Goal: Information Seeking & Learning: Learn about a topic

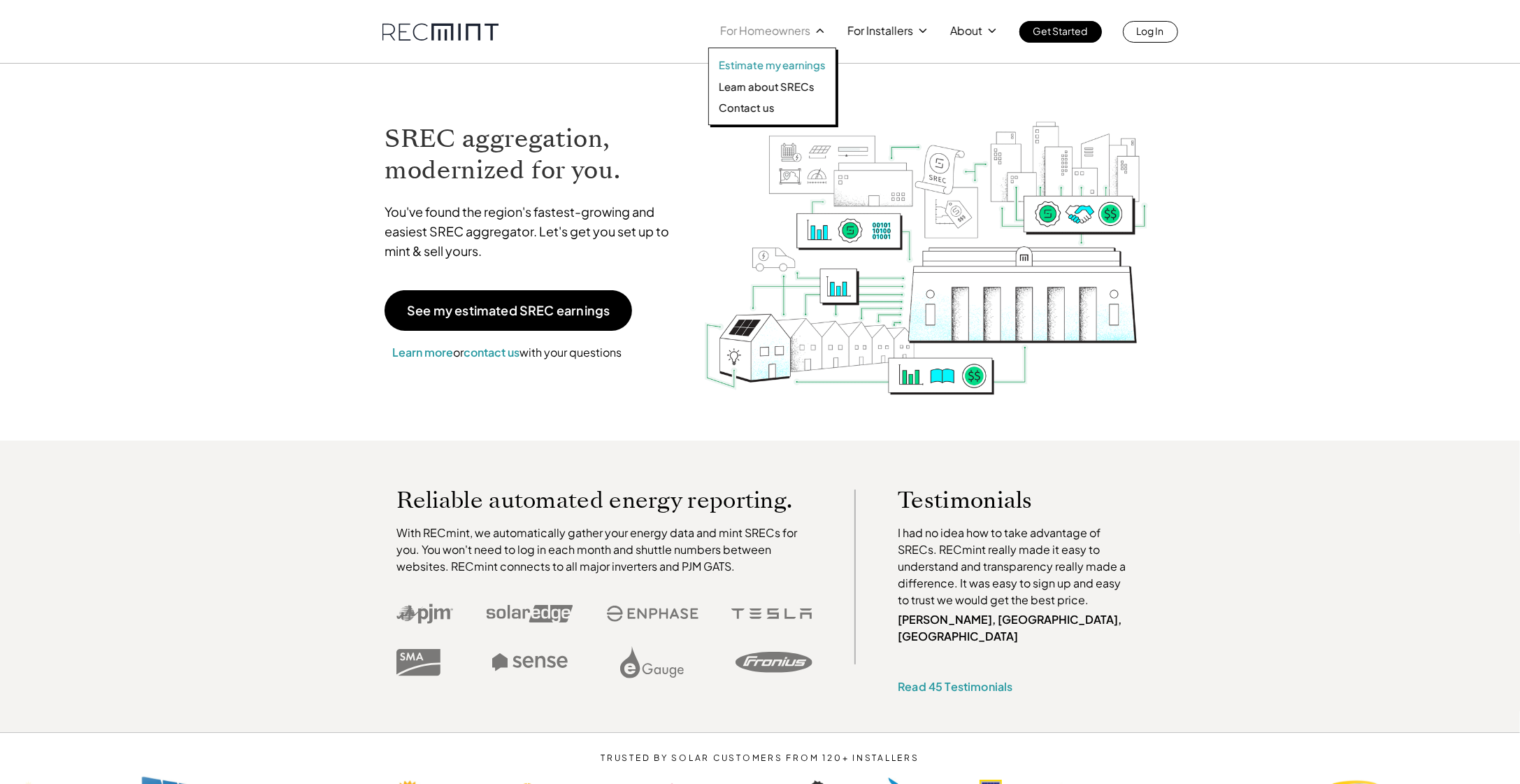
click at [819, 62] on p "Estimate my earnings" at bounding box center [772, 65] width 107 height 14
click at [411, 353] on span "Learn more" at bounding box center [422, 352] width 61 height 15
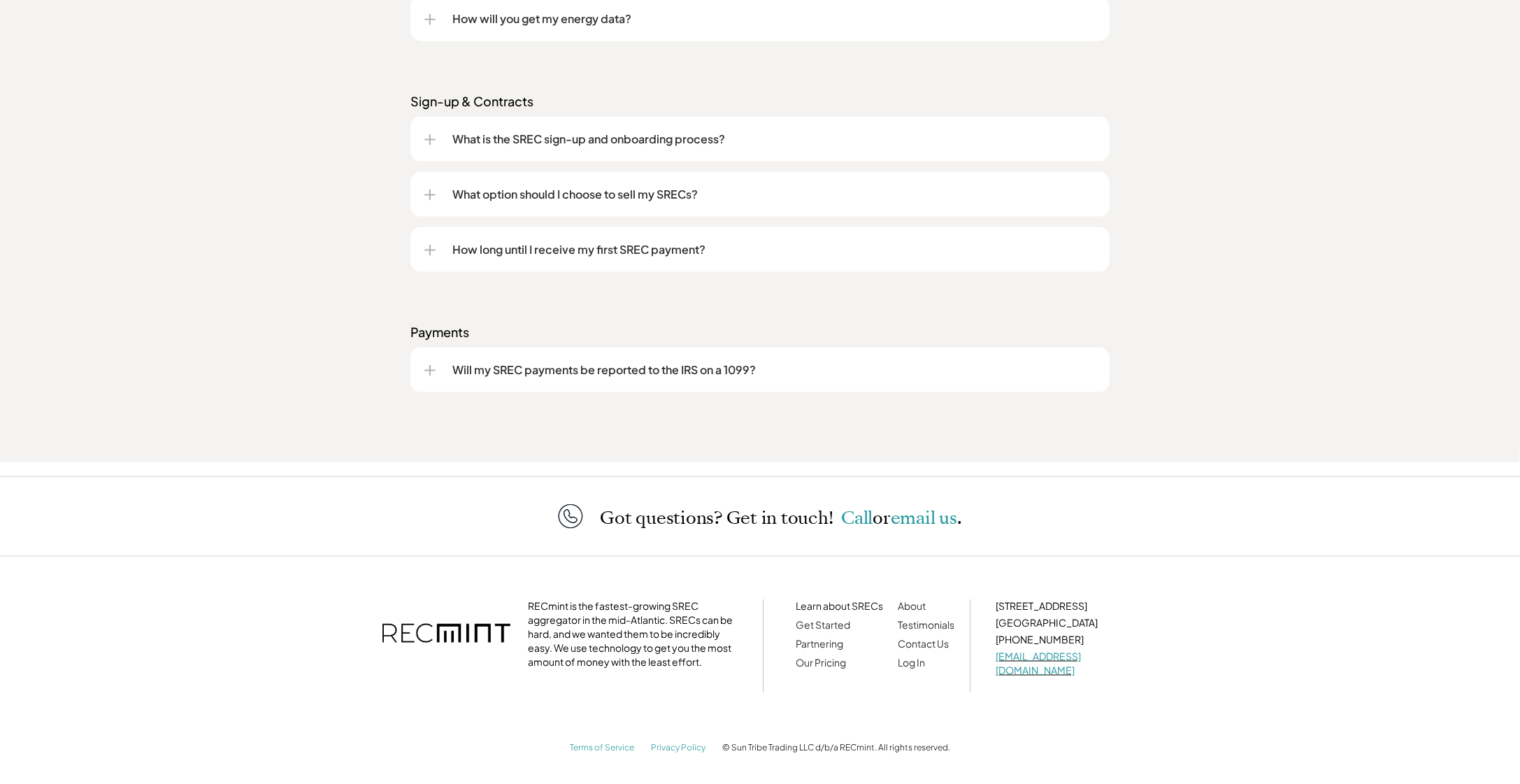
scroll to position [1872, 0]
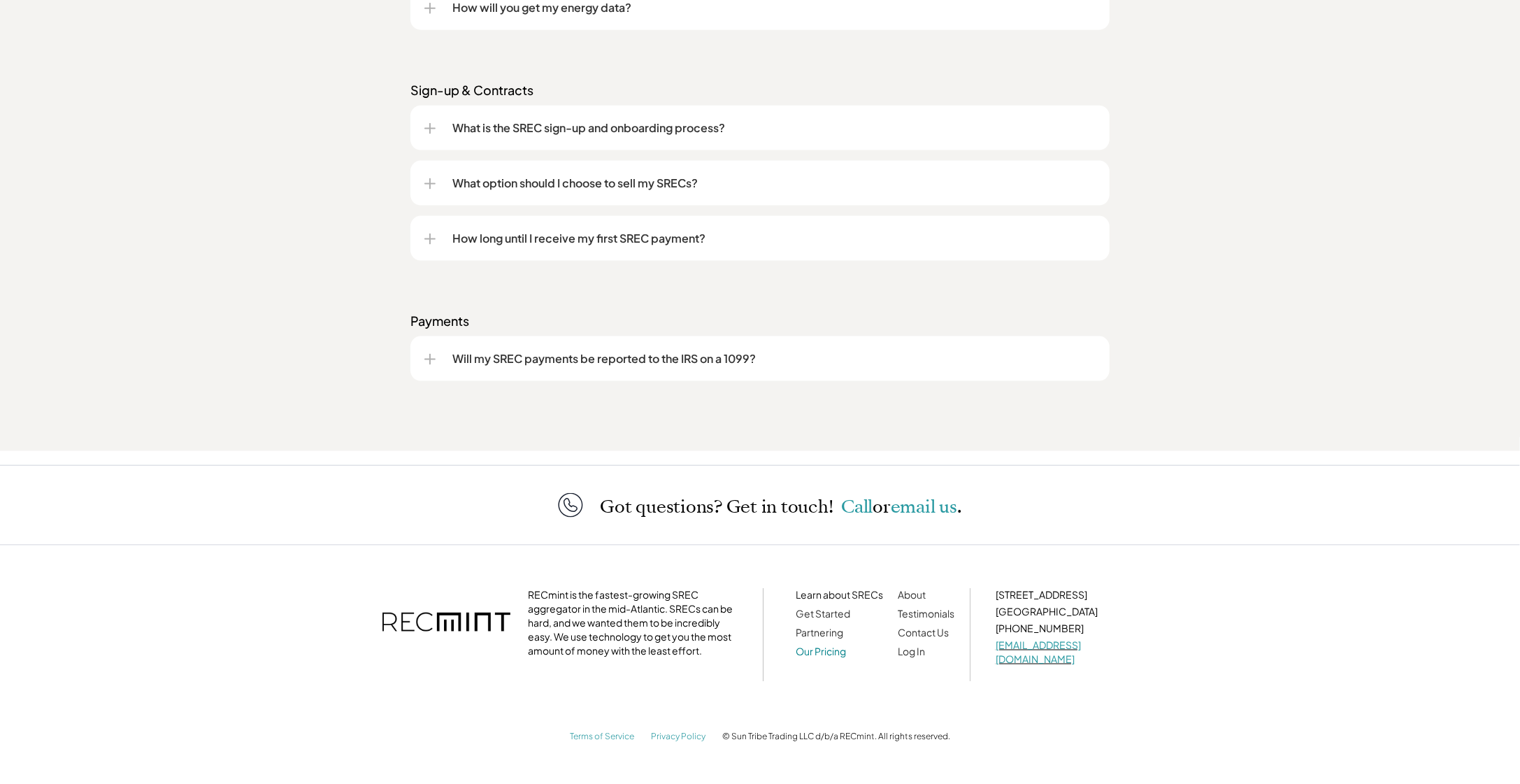
click at [833, 657] on link "Our Pricing" at bounding box center [820, 650] width 50 height 12
